Goal: Information Seeking & Learning: Learn about a topic

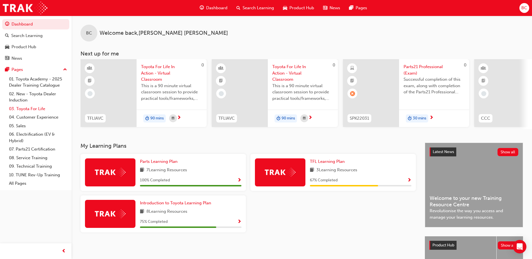
click at [38, 107] on link "03. Toyota For Life" at bounding box center [38, 109] width 62 height 9
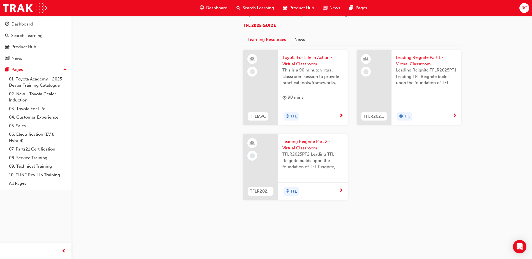
scroll to position [476, 0]
click at [339, 119] on span "next-icon" at bounding box center [341, 115] width 4 height 5
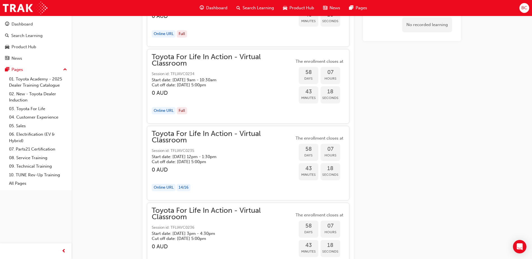
scroll to position [5471, 0]
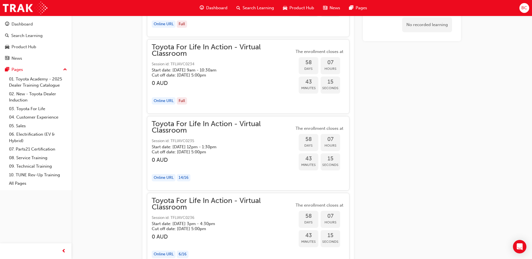
click at [184, 177] on div "14 / 16" at bounding box center [184, 178] width 14 height 8
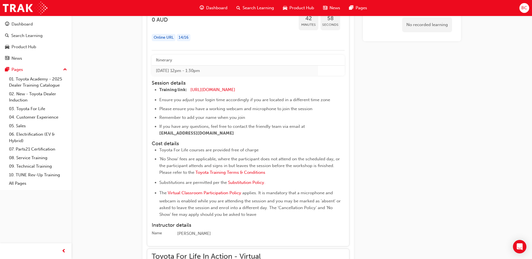
scroll to position [5583, 0]
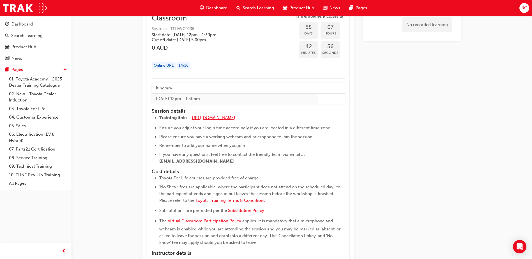
click at [230, 118] on span "[URL][DOMAIN_NAME]" at bounding box center [212, 117] width 45 height 5
